Goal: Check status: Check status

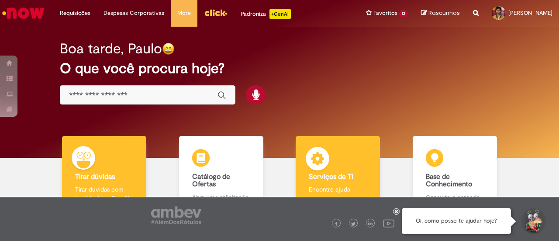
click at [337, 156] on div "Serviços de TI Serviços de TI Encontre ajuda" at bounding box center [338, 174] width 84 height 76
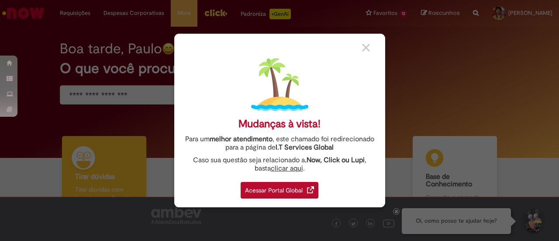
click at [366, 46] on img at bounding box center [366, 48] width 8 height 8
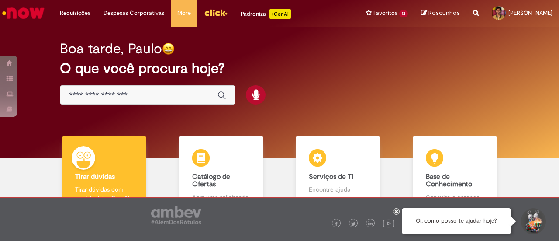
click at [214, 17] on img "Menu Cabeçalho" at bounding box center [216, 12] width 24 height 13
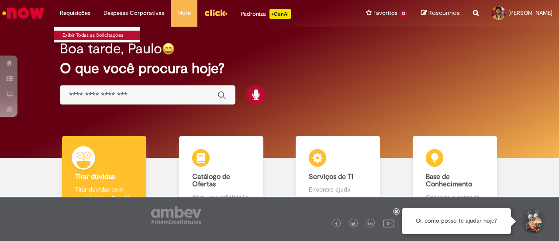
click at [86, 33] on link "Exibir Todas as Solicitações" at bounding box center [102, 36] width 96 height 10
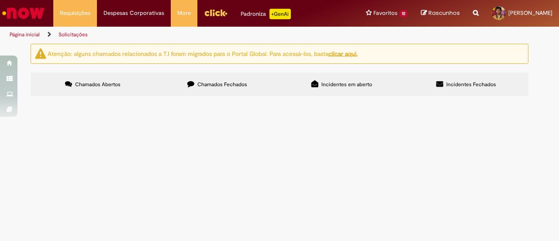
click at [213, 83] on span "Chamados Fechados" at bounding box center [222, 84] width 50 height 7
click at [0, 0] on span "Farei uma viagem pelo projeto Aurora na segunda feira ([DATE]) e gostaria de so…" at bounding box center [0, 0] width 0 height 0
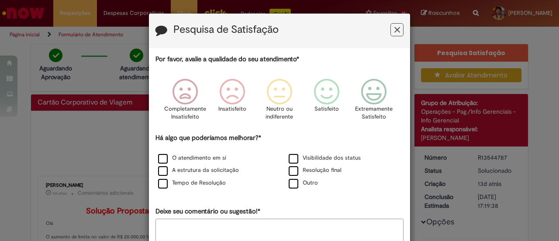
scroll to position [50, 0]
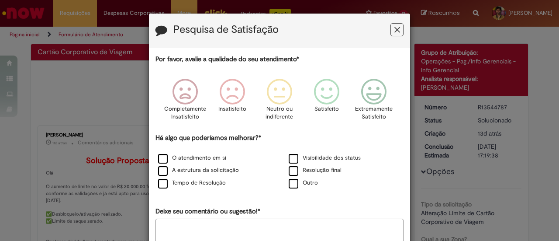
click at [398, 31] on button "Feedback" at bounding box center [397, 29] width 13 height 13
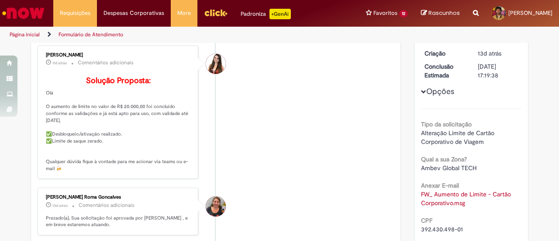
scroll to position [0, 0]
